Goal: Information Seeking & Learning: Learn about a topic

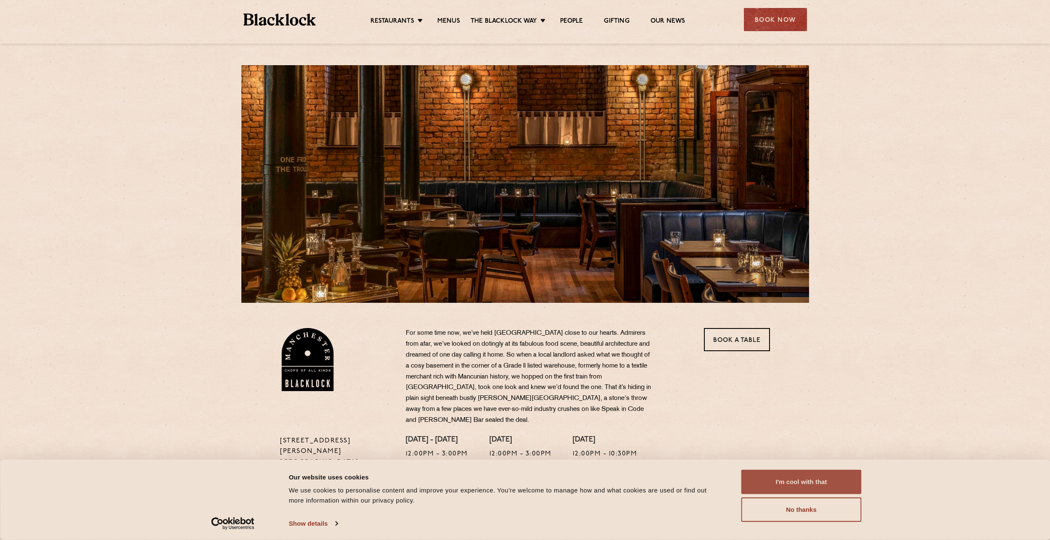
click at [816, 481] on button "I'm cool with that" at bounding box center [801, 482] width 120 height 24
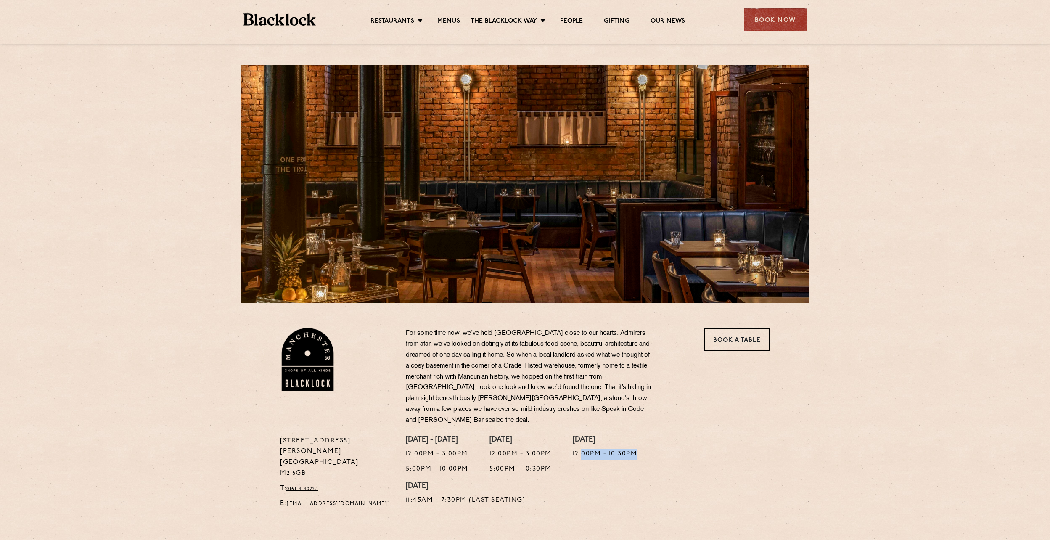
drag, startPoint x: 597, startPoint y: 443, endPoint x: 673, endPoint y: 445, distance: 76.1
click at [673, 445] on div "Monday - Thursday 12:00pm - 3:00pm 5:00pm - 10:00pm Friday 12:00pm - 3:00pm 5:0…" at bounding box center [587, 475] width 377 height 78
drag, startPoint x: 673, startPoint y: 445, endPoint x: 691, endPoint y: 467, distance: 28.7
click at [691, 467] on div "Monday - Thursday 12:00pm - 3:00pm 5:00pm - 10:00pm Friday 12:00pm - 3:00pm 5:0…" at bounding box center [587, 475] width 377 height 78
click at [458, 11] on div "Restaurants Soho City Shoreditch Covent Garden Canary Wharf Manchester Birmingh…" at bounding box center [525, 18] width 589 height 37
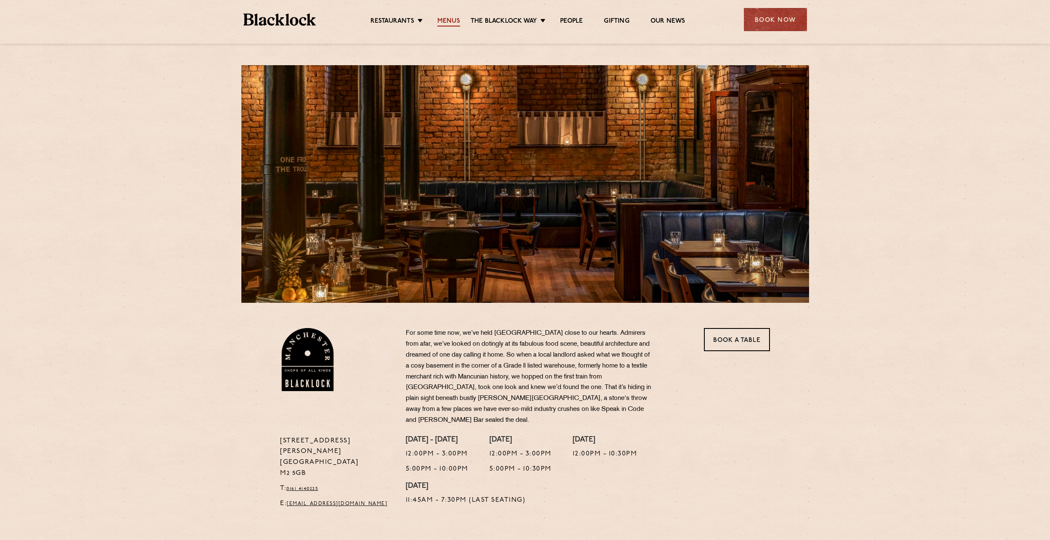
click at [455, 20] on link "Menus" at bounding box center [448, 21] width 23 height 9
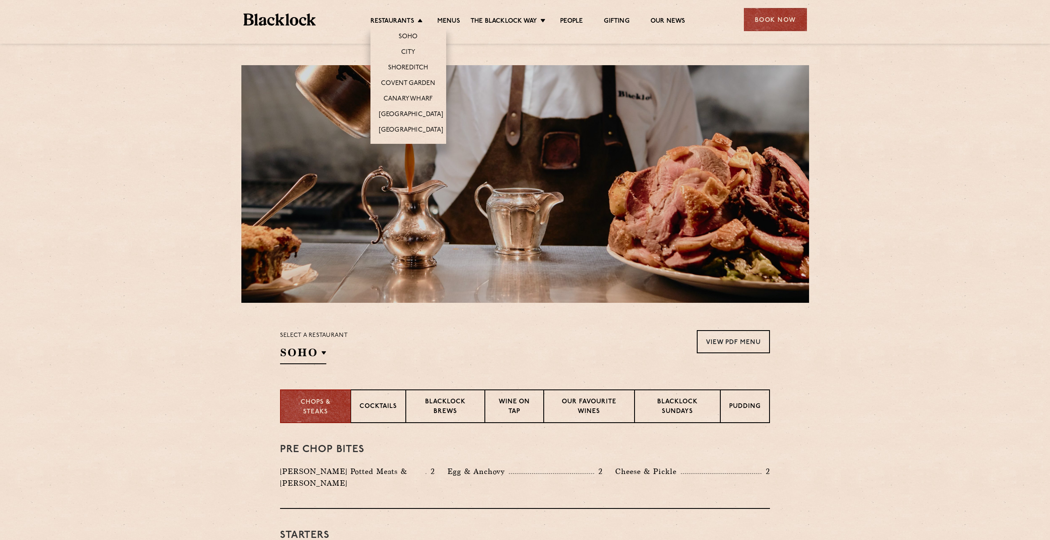
click at [417, 21] on li "Restaurants Soho City Shoreditch Covent Garden Canary Wharf Manchester Birmingh…" at bounding box center [398, 21] width 56 height 9
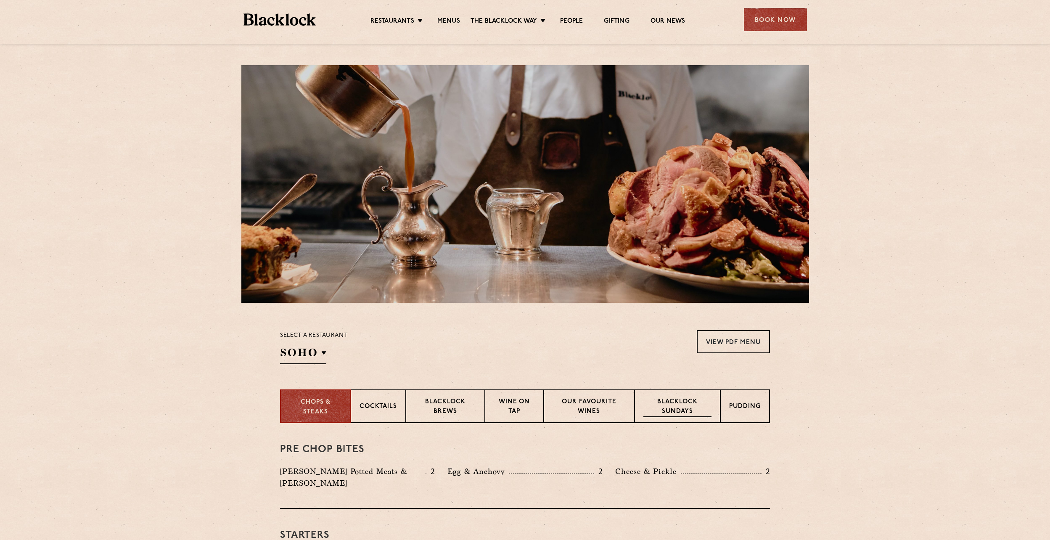
click at [676, 406] on p "Blacklock Sundays" at bounding box center [677, 407] width 68 height 20
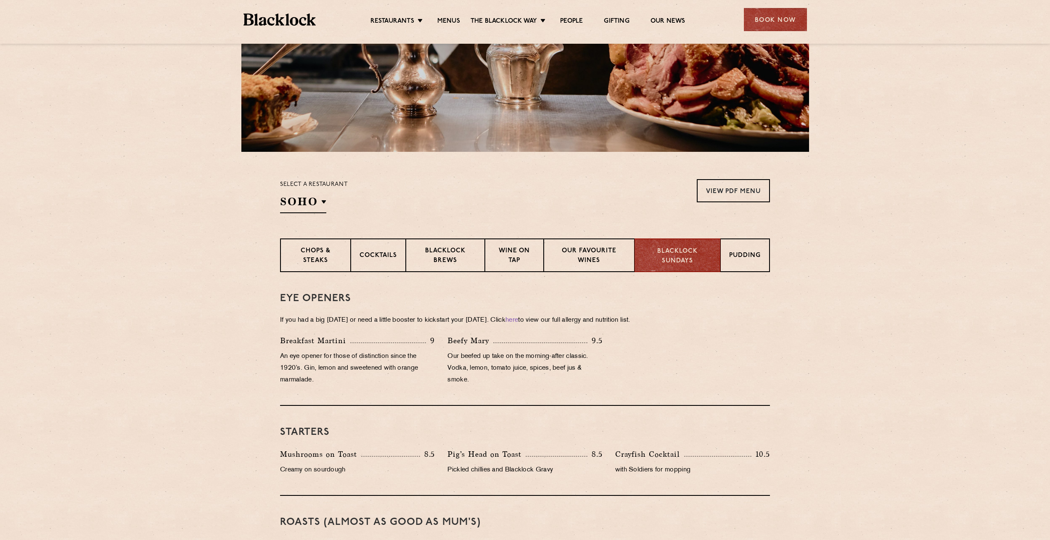
scroll to position [168, 0]
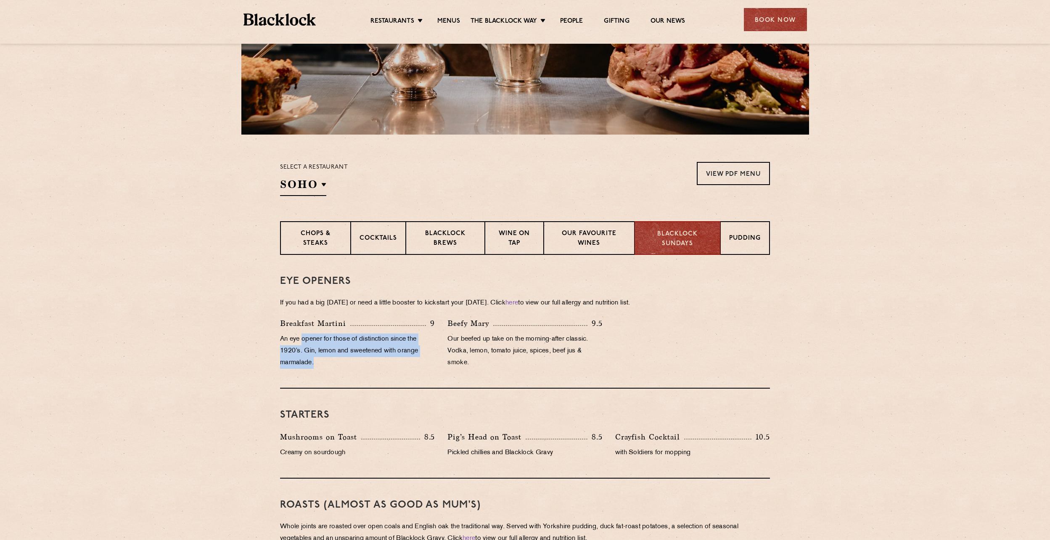
drag, startPoint x: 303, startPoint y: 340, endPoint x: 422, endPoint y: 364, distance: 121.5
click at [422, 364] on p "An eye opener for those of distinction since the 1920’s. Gin, lemon and sweeten…" at bounding box center [357, 350] width 155 height 35
drag, startPoint x: 455, startPoint y: 433, endPoint x: 524, endPoint y: 446, distance: 70.2
click at [524, 446] on div "Pig’s Head on Toast 8.5 Pickled chillies and Blacklock Gravy" at bounding box center [524, 447] width 167 height 32
drag, startPoint x: 524, startPoint y: 446, endPoint x: 568, endPoint y: 457, distance: 45.6
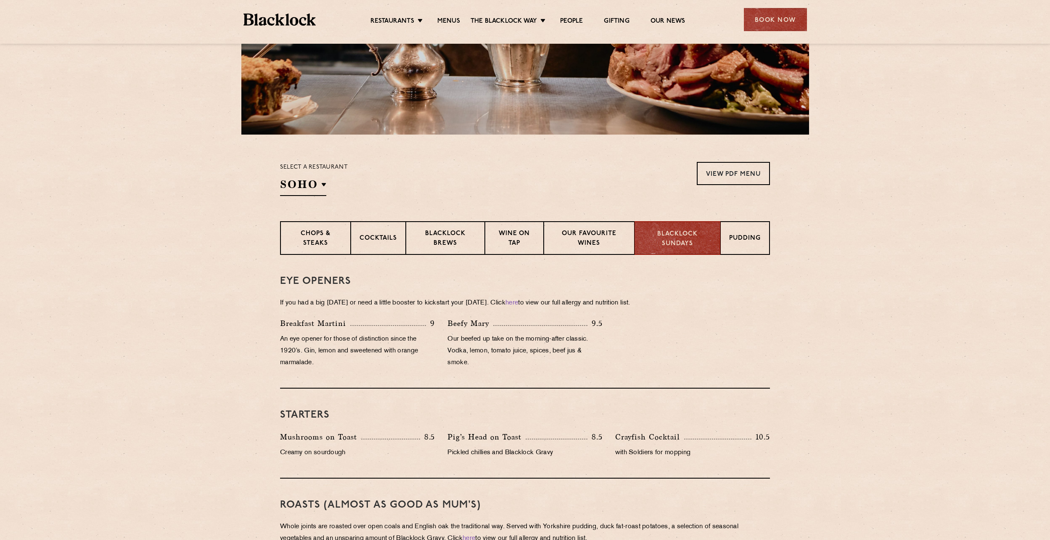
click at [570, 457] on p "Pickled chillies and Blacklock Gravy" at bounding box center [524, 453] width 155 height 12
drag, startPoint x: 559, startPoint y: 454, endPoint x: 446, endPoint y: 433, distance: 114.1
click at [446, 433] on div "Pig’s Head on Toast 8.5 Pickled chillies and Blacklock Gravy" at bounding box center [524, 447] width 167 height 32
drag, startPoint x: 446, startPoint y: 433, endPoint x: 452, endPoint y: 433, distance: 5.0
copy div "Pig’s Head on Toast 8.5 Pickled chillies and Blacklock Gravy"
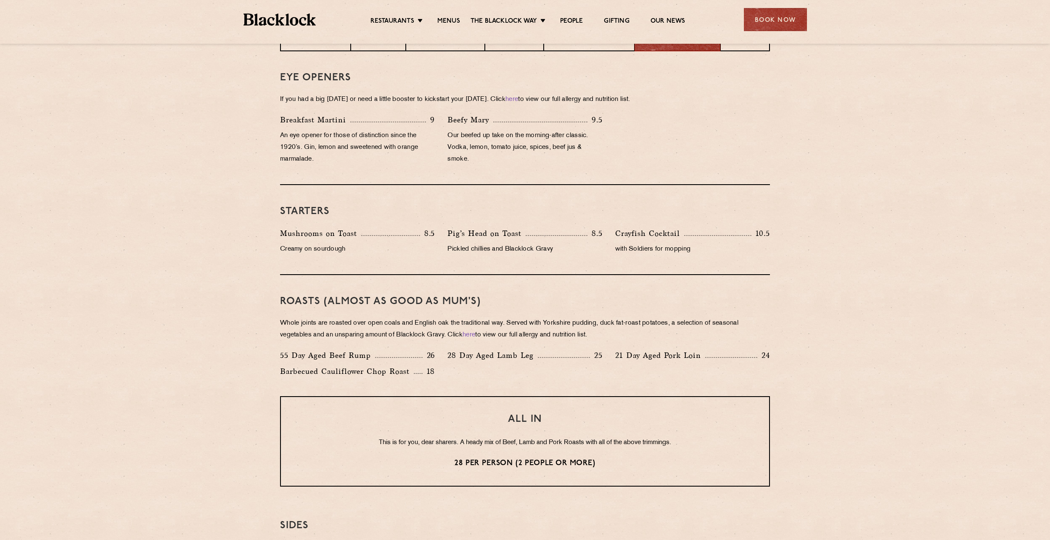
scroll to position [378, 0]
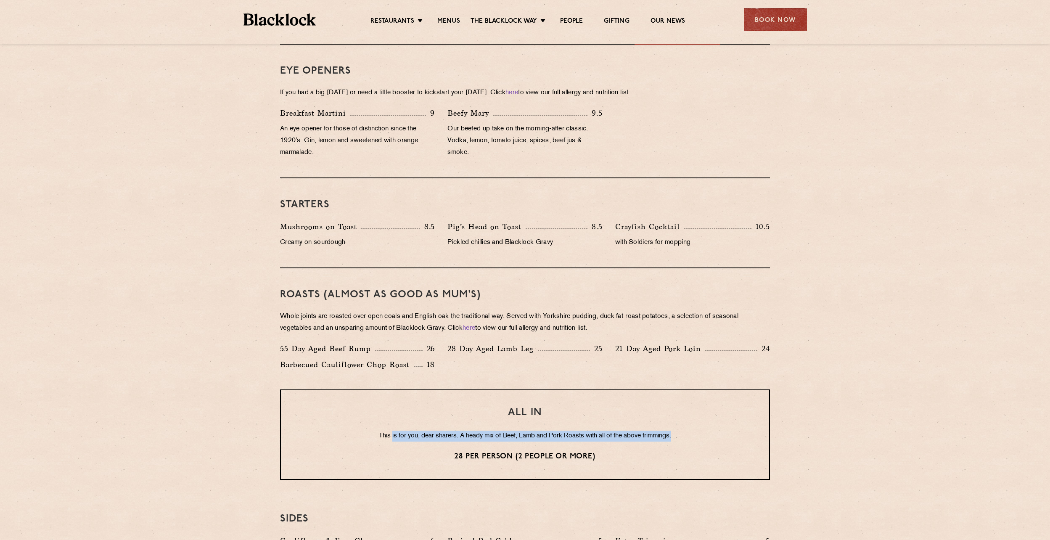
drag, startPoint x: 389, startPoint y: 437, endPoint x: 698, endPoint y: 429, distance: 308.7
click at [698, 429] on div "ALL IN This is for you, dear sharers. A heady mix of Beef, Lamb and Pork Roasts…" at bounding box center [525, 434] width 490 height 90
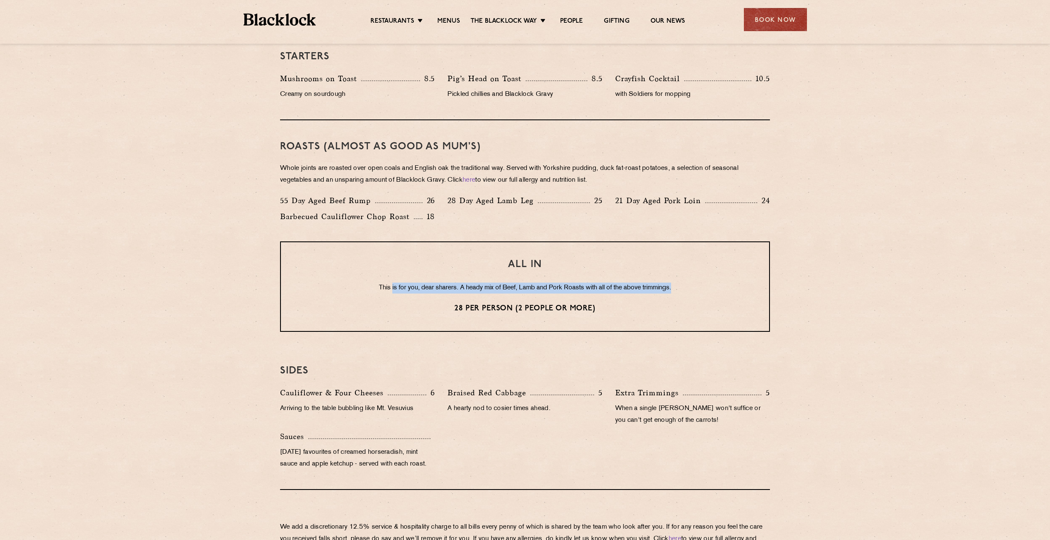
scroll to position [547, 0]
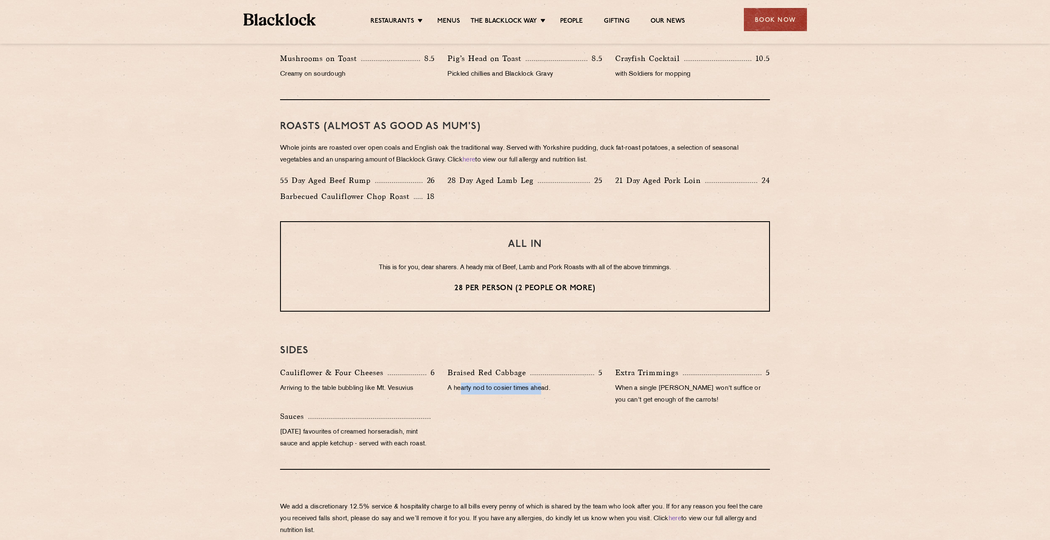
drag, startPoint x: 544, startPoint y: 389, endPoint x: 461, endPoint y: 391, distance: 82.8
click at [461, 391] on p "A hearty nod to cosier times ahead." at bounding box center [524, 389] width 155 height 12
drag, startPoint x: 621, startPoint y: 388, endPoint x: 773, endPoint y: 397, distance: 152.8
click at [773, 397] on div "Extra Trimmings 5 When a single yorkie won't suffice or you can't get enough of…" at bounding box center [692, 389] width 167 height 44
drag, startPoint x: 773, startPoint y: 397, endPoint x: 768, endPoint y: 428, distance: 31.2
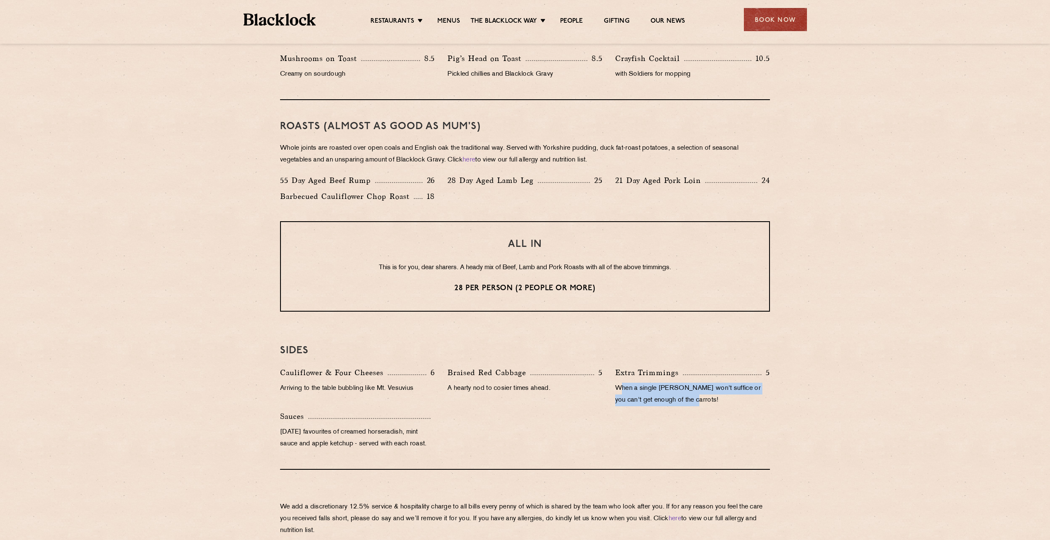
click at [770, 428] on div "Cauliflower & Four Cheeses 6 Arriving to the table bubbling like Mt. Vesuvius B…" at bounding box center [525, 410] width 502 height 87
drag, startPoint x: 745, startPoint y: 371, endPoint x: 580, endPoint y: 391, distance: 166.9
click at [580, 391] on div "Cauliflower & Four Cheeses 6 Arriving to the table bubbling like Mt. Vesuvius B…" at bounding box center [525, 410] width 502 height 87
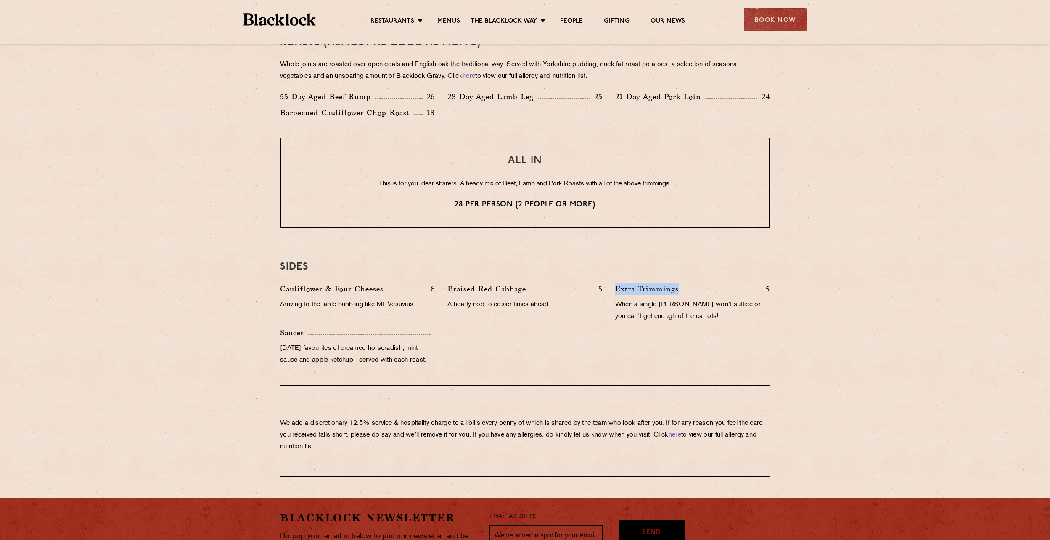
scroll to position [631, 0]
drag, startPoint x: 293, startPoint y: 426, endPoint x: 756, endPoint y: 446, distance: 463.3
click at [756, 446] on p "We add a discretionary 12.5% service & hospitality charge to all bills every pe…" at bounding box center [525, 434] width 490 height 35
click at [512, 444] on p "We add a discretionary 12.5% service & hospitality charge to all bills every pe…" at bounding box center [525, 434] width 490 height 35
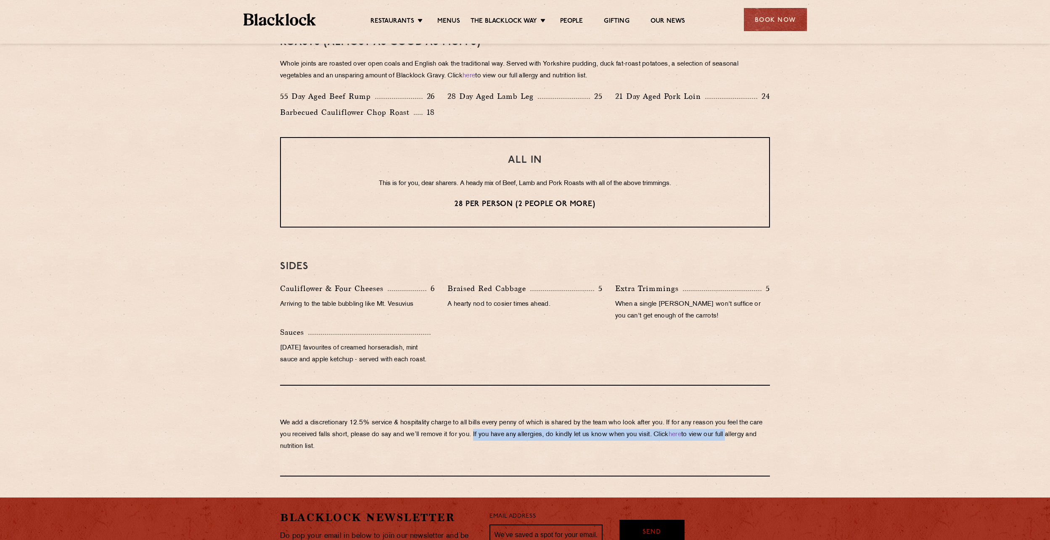
drag, startPoint x: 660, startPoint y: 436, endPoint x: 761, endPoint y: 438, distance: 101.8
click at [761, 438] on p "We add a discretionary 12.5% service & hospitality charge to all bills every pe…" at bounding box center [525, 434] width 490 height 35
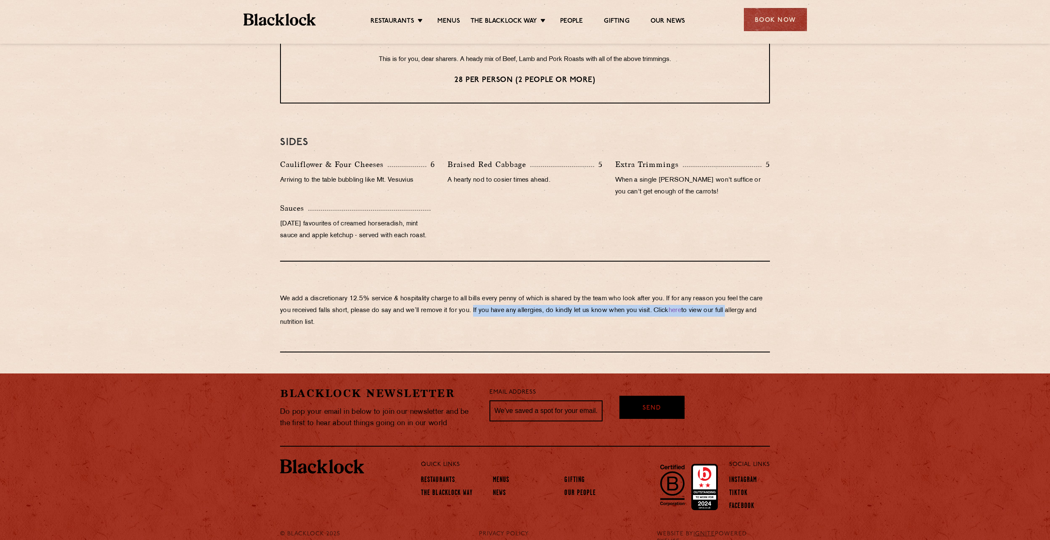
scroll to position [770, 0]
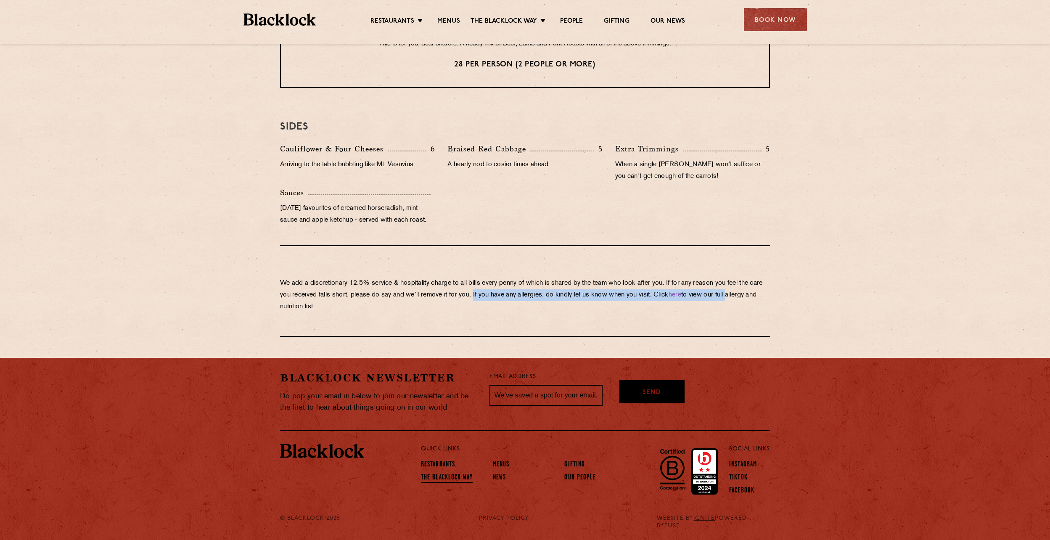
click at [446, 475] on link "The Blacklock Way" at bounding box center [447, 477] width 52 height 9
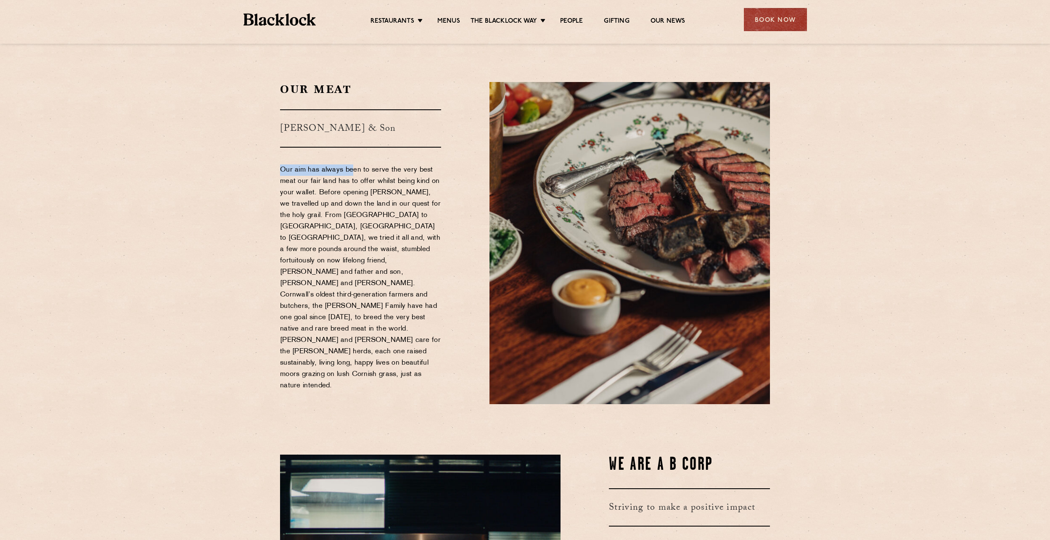
drag, startPoint x: 281, startPoint y: 171, endPoint x: 352, endPoint y: 177, distance: 71.4
click at [352, 177] on p "Our aim has always been to serve the very best meat our fair land has to offer …" at bounding box center [360, 277] width 161 height 227
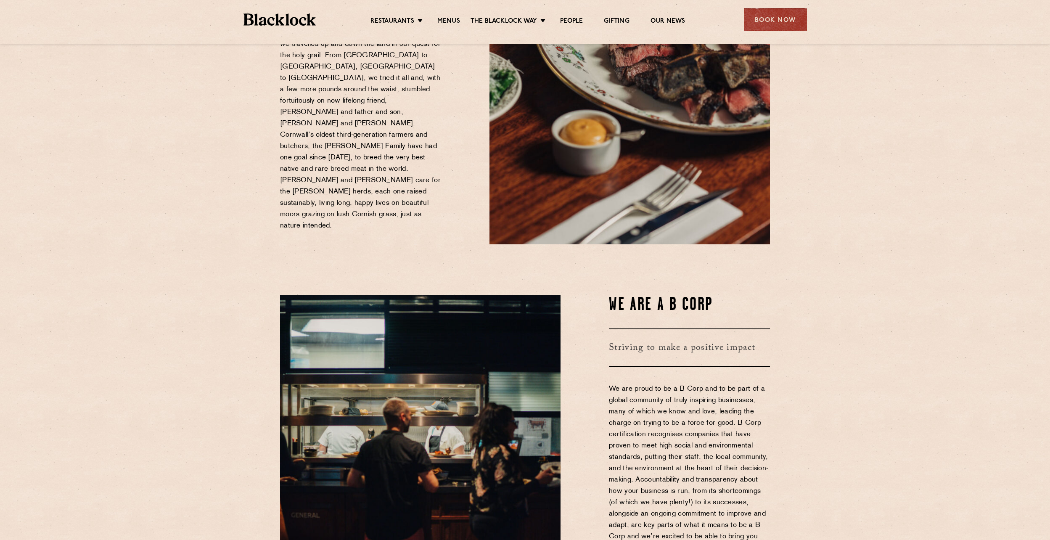
scroll to position [168, 0]
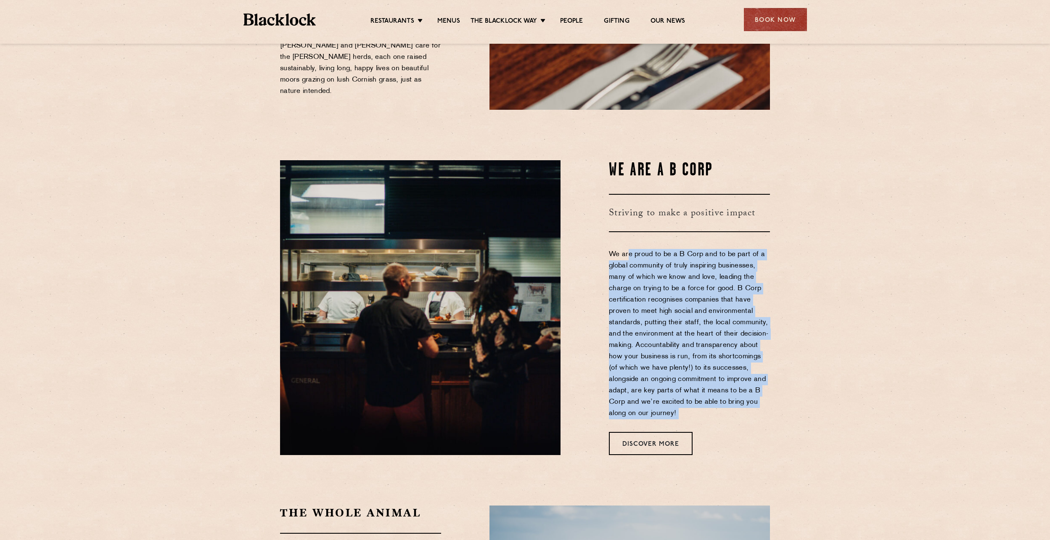
drag, startPoint x: 628, startPoint y: 338, endPoint x: 763, endPoint y: 404, distance: 150.0
click at [763, 404] on div "We are a B Corp Striving to make a positive impact We are proud to be a B Corp …" at bounding box center [671, 307] width 209 height 295
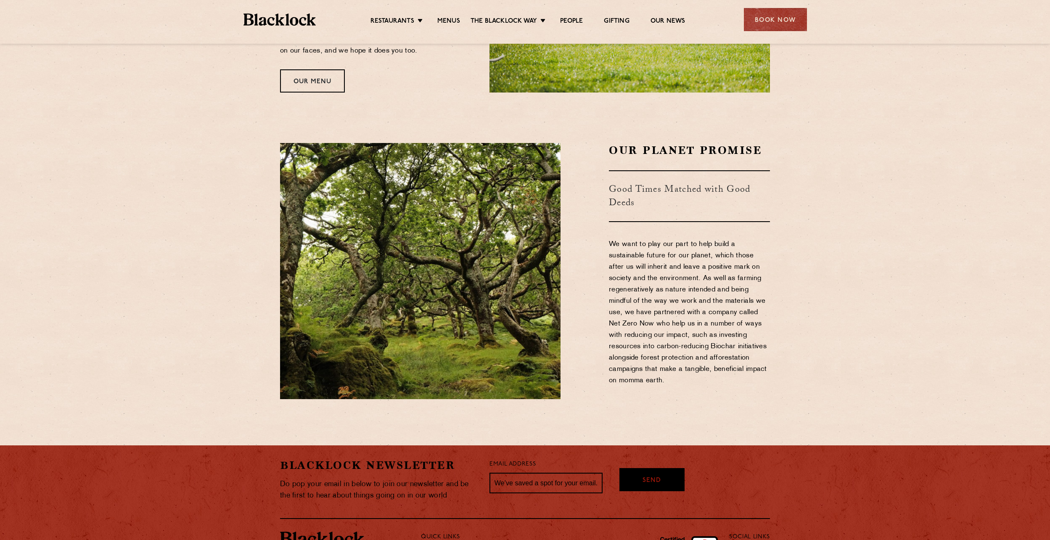
scroll to position [947, 0]
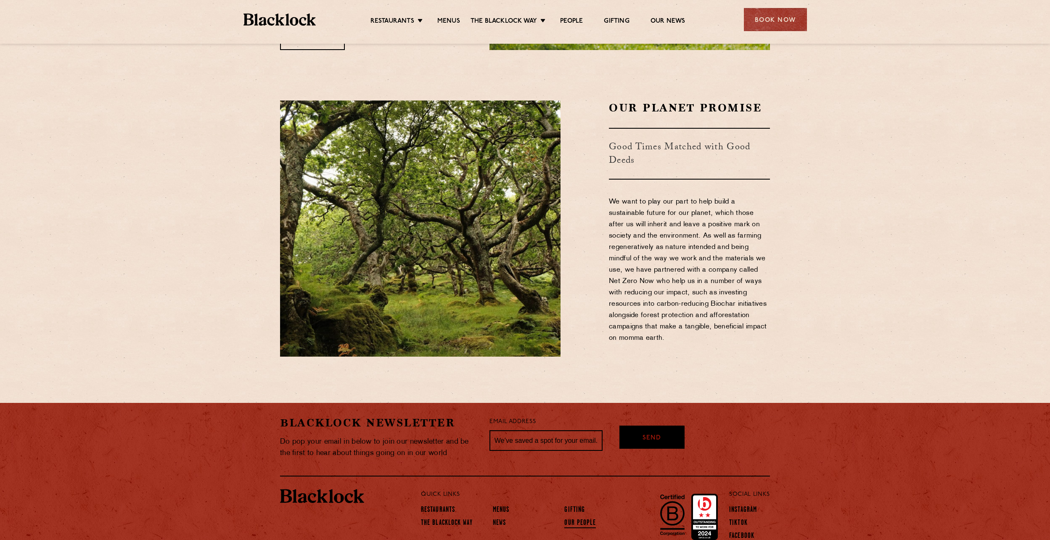
click at [579, 519] on link "Our People" at bounding box center [580, 523] width 32 height 9
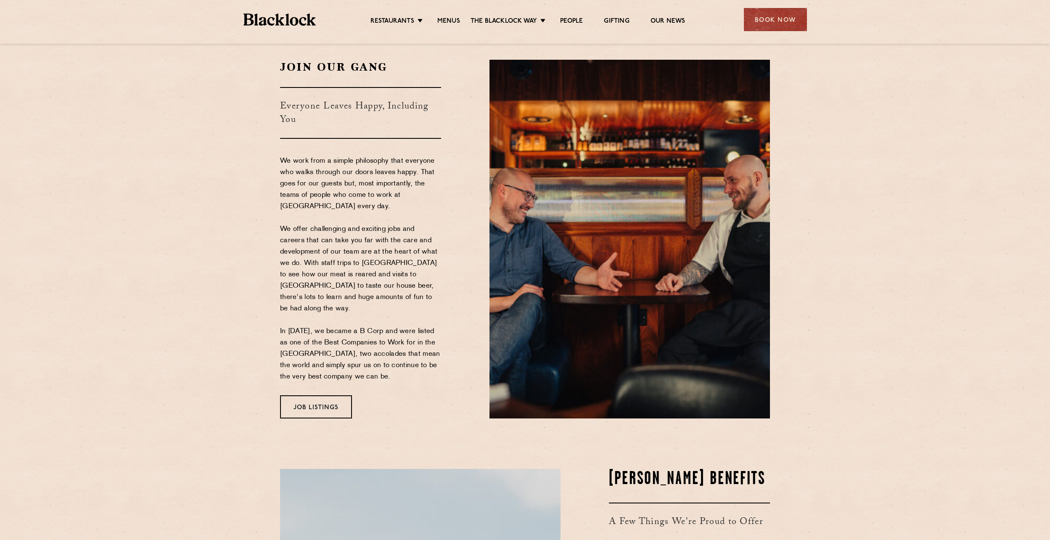
scroll to position [42, 0]
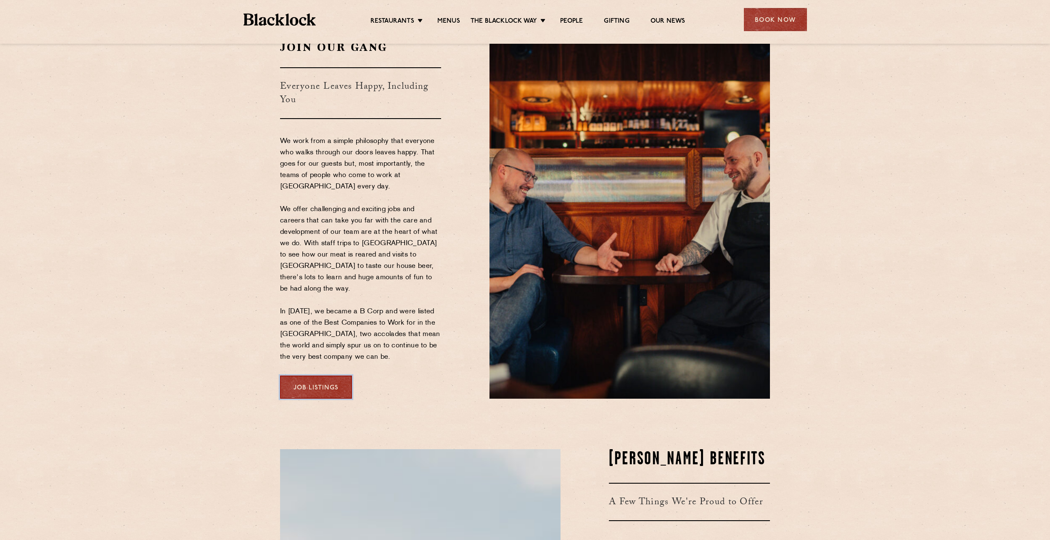
click at [330, 379] on link "Job Listings" at bounding box center [316, 386] width 72 height 23
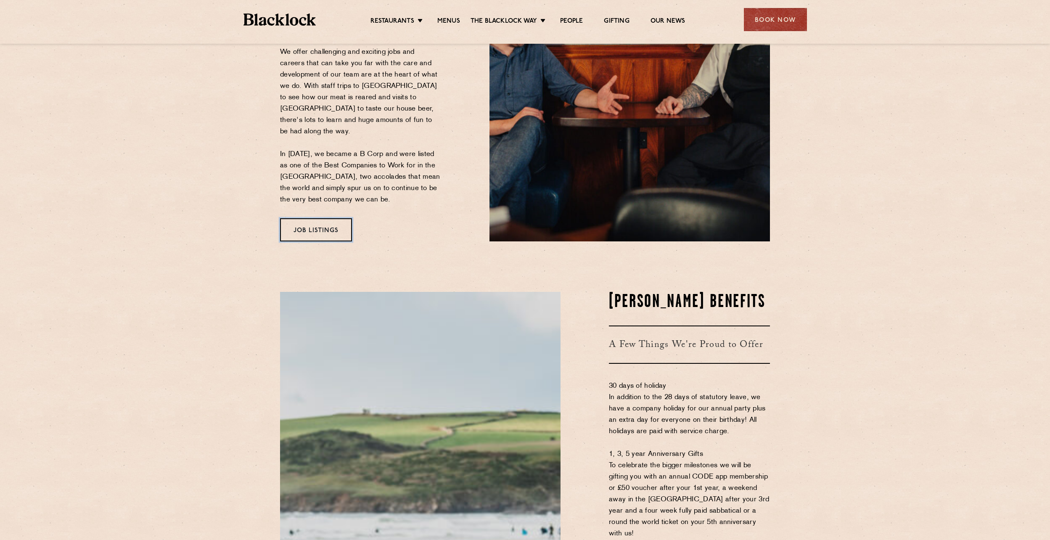
scroll to position [54, 0]
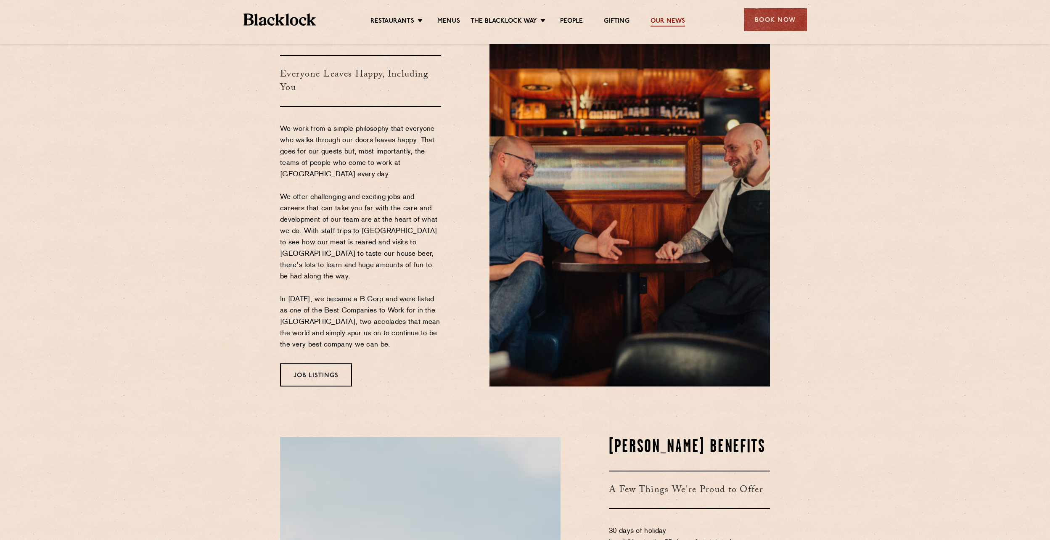
click at [673, 23] on link "Our News" at bounding box center [667, 21] width 35 height 9
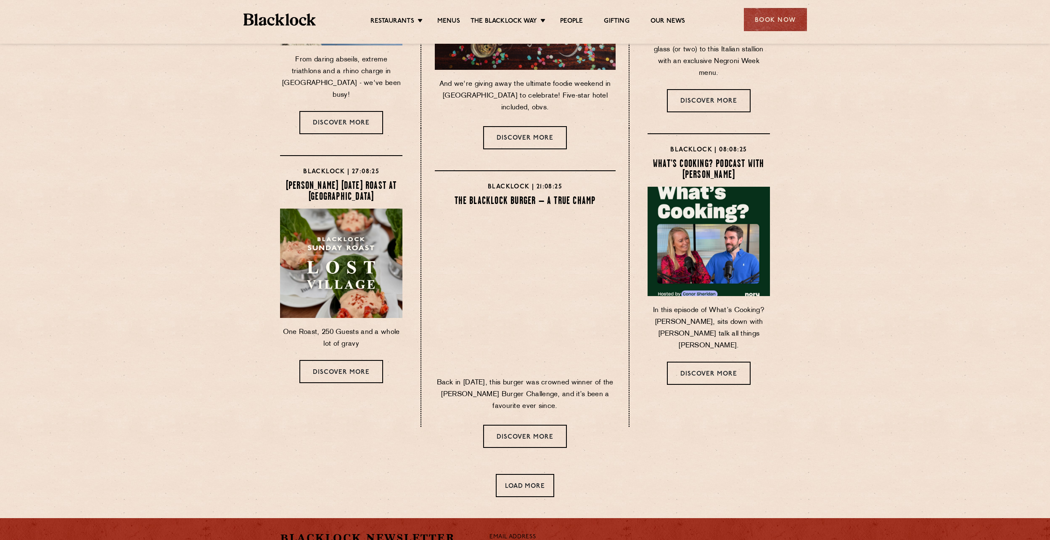
scroll to position [210, 0]
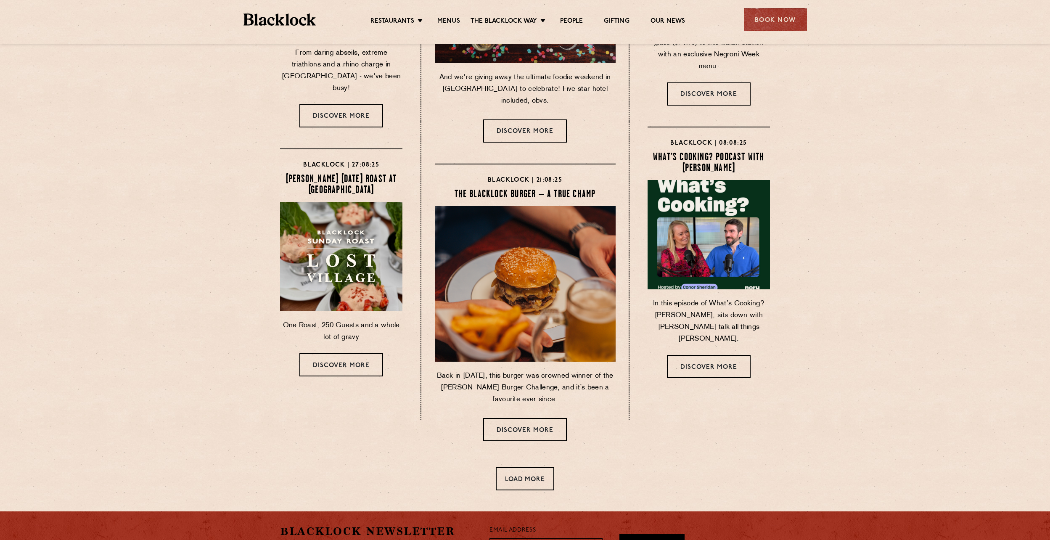
click at [539, 189] on h4 "The Blacklock Burger – A True Champ" at bounding box center [525, 194] width 181 height 11
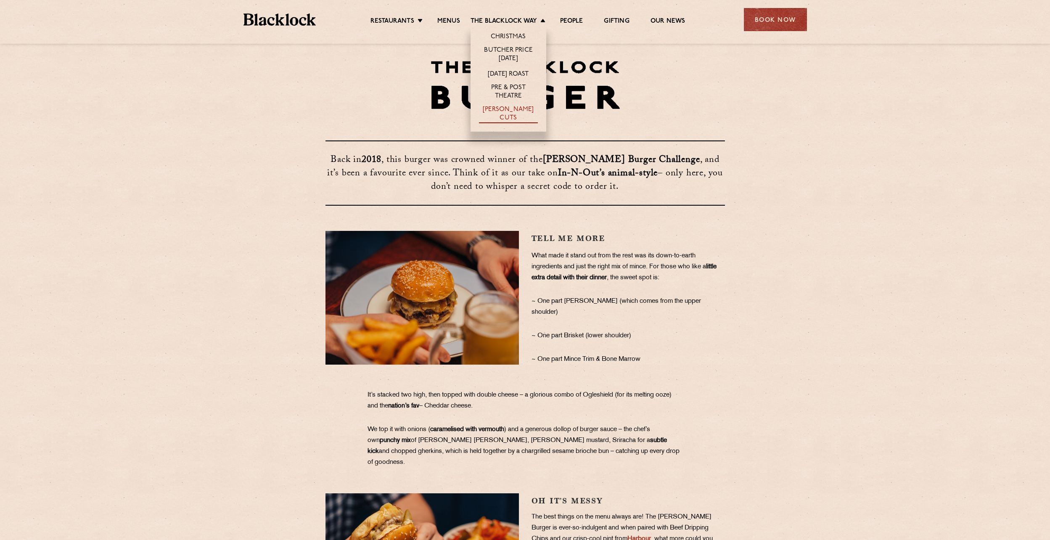
click at [505, 111] on link "[PERSON_NAME] Cuts" at bounding box center [508, 115] width 59 height 18
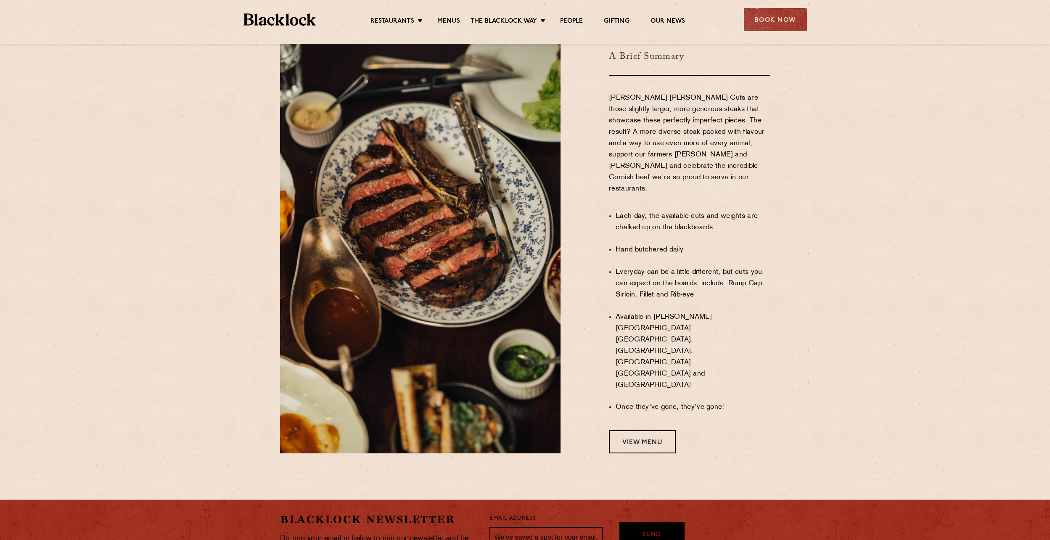
scroll to position [504, 0]
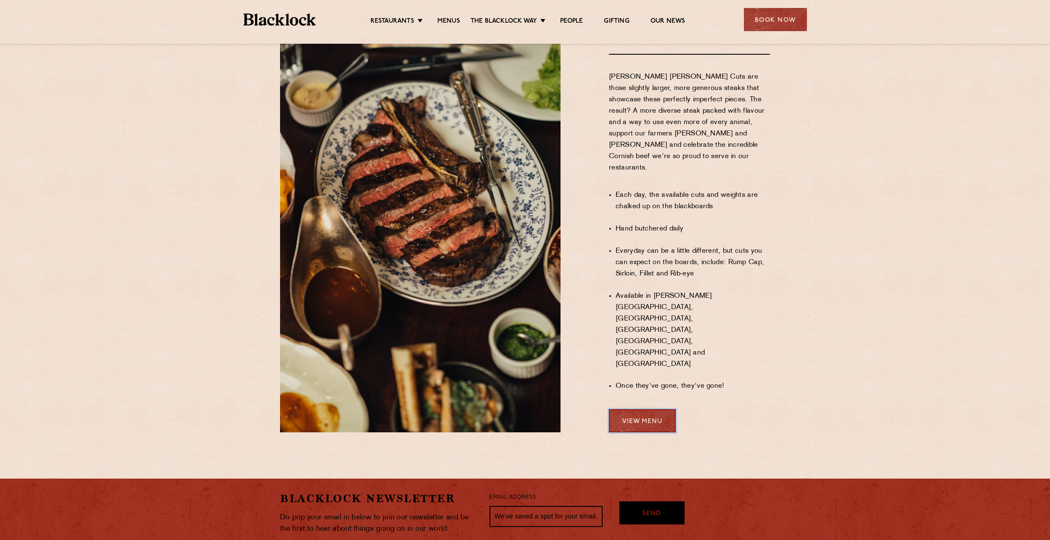
click at [643, 409] on link "View Menu" at bounding box center [642, 420] width 67 height 23
